Goal: Transaction & Acquisition: Subscribe to service/newsletter

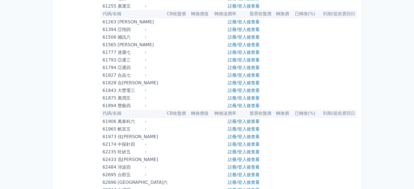
scroll to position [2131, 0]
click at [259, 28] on link "註冊/登入後查看" at bounding box center [244, 29] width 32 height 5
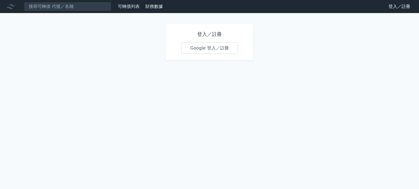
click at [217, 44] on link "Google 登入／註冊" at bounding box center [209, 48] width 57 height 11
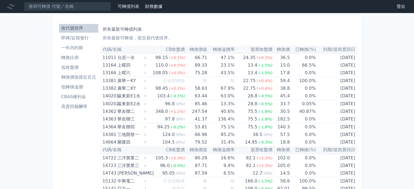
scroll to position [2076, 0]
